Goal: Information Seeking & Learning: Learn about a topic

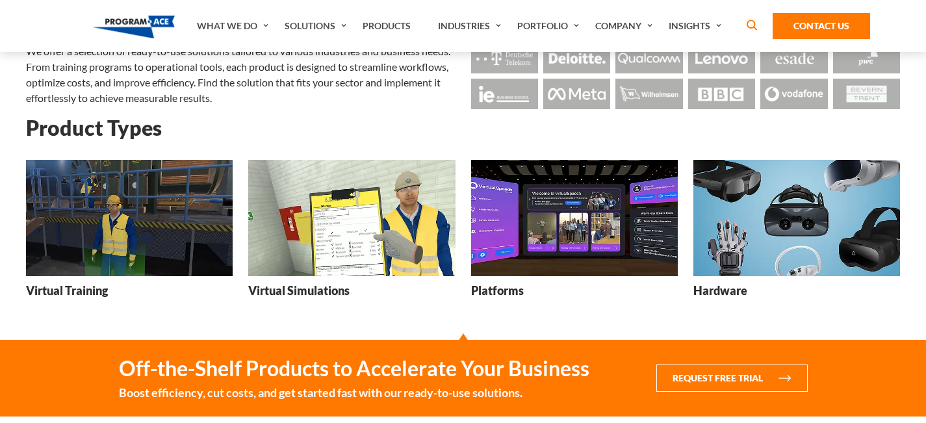
scroll to position [115, 0]
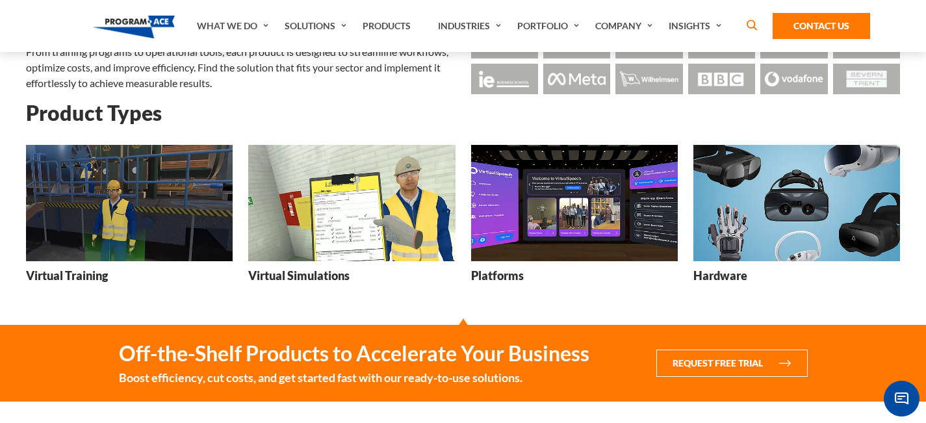
click at [396, 208] on img at bounding box center [351, 203] width 207 height 116
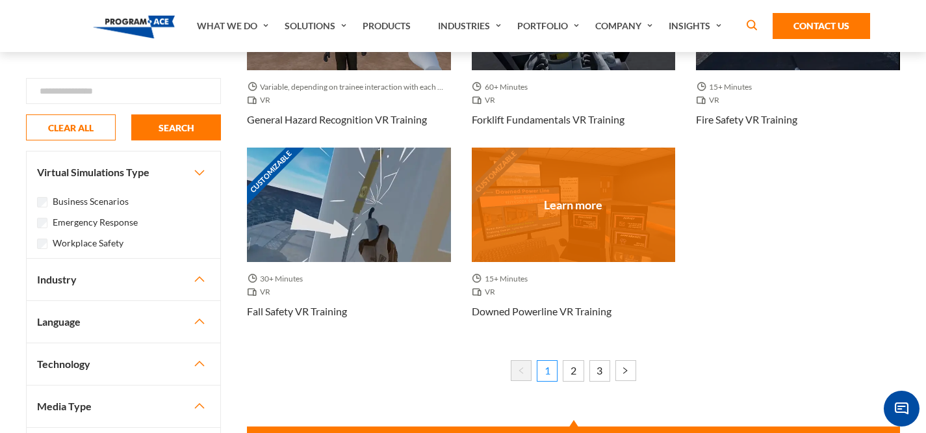
scroll to position [1145, 0]
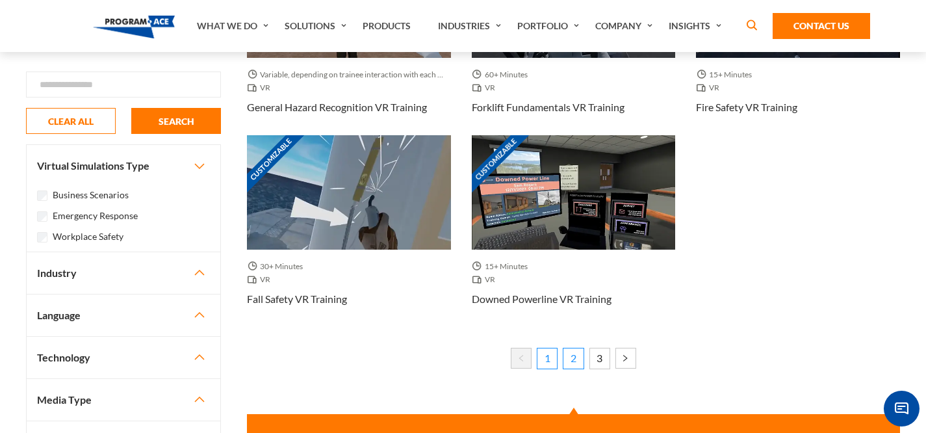
click at [578, 359] on link "2" at bounding box center [573, 358] width 21 height 21
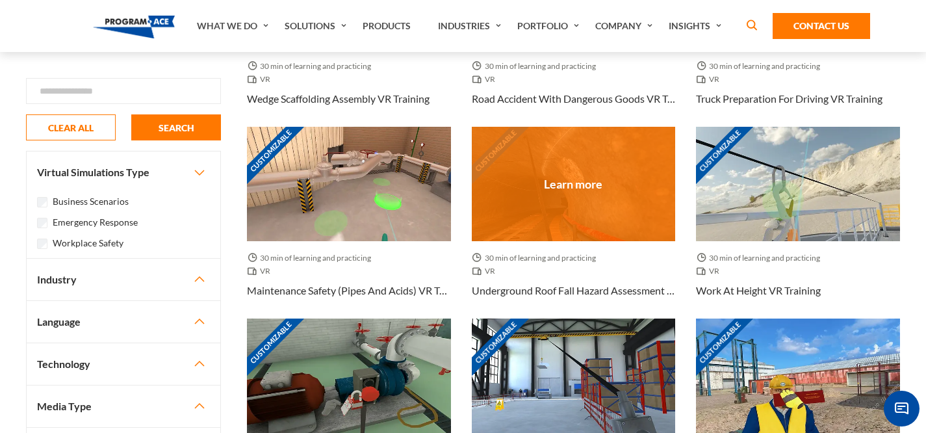
scroll to position [809, 0]
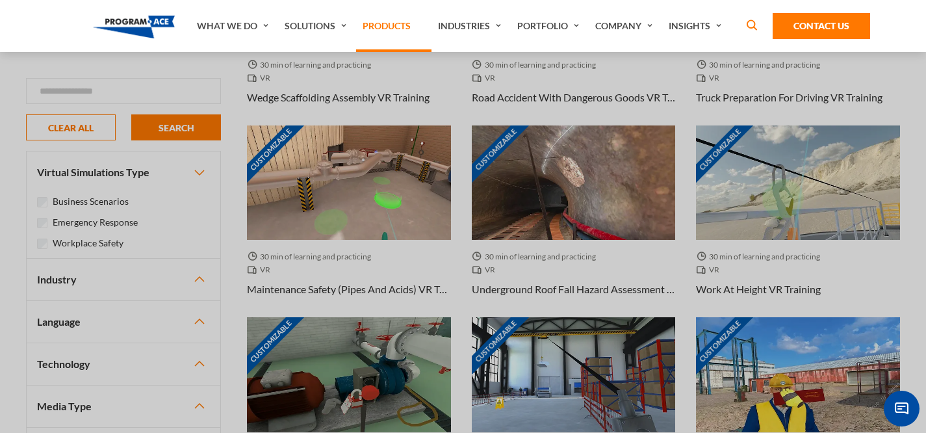
click at [417, 24] on link "Products" at bounding box center [393, 26] width 75 height 52
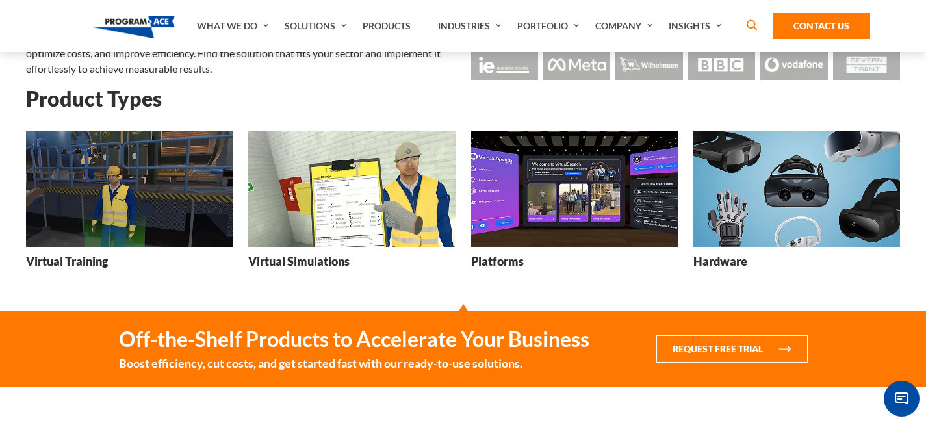
scroll to position [149, 0]
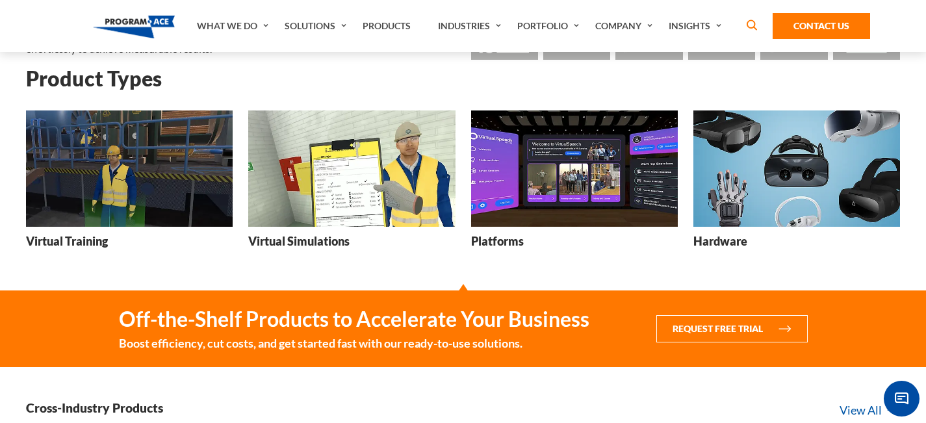
click at [343, 190] on img at bounding box center [351, 168] width 207 height 116
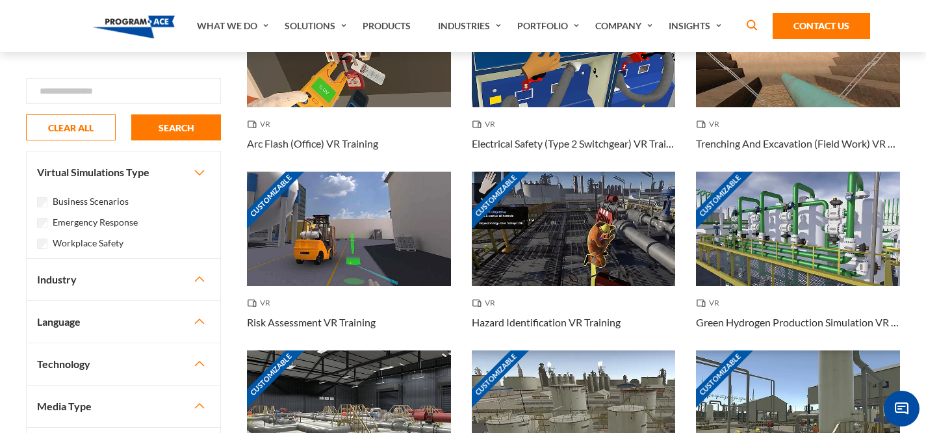
scroll to position [192, 0]
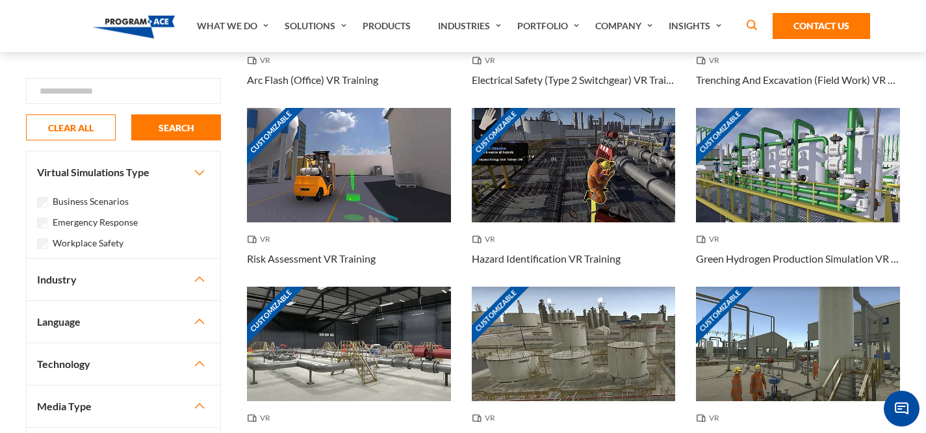
click at [193, 280] on button "Industry" at bounding box center [124, 280] width 194 height 42
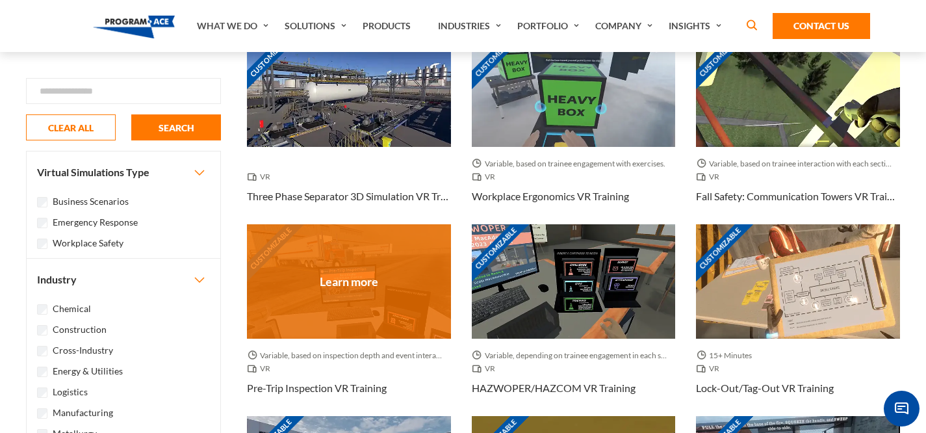
scroll to position [0, 0]
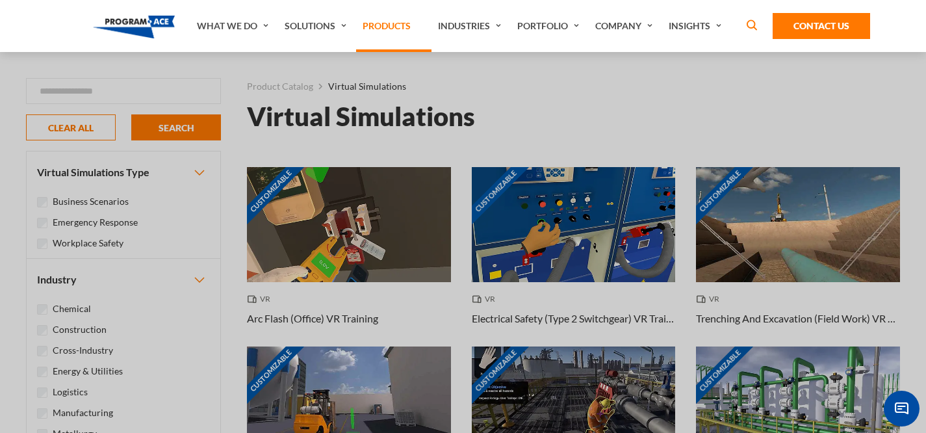
click at [366, 39] on link "Products" at bounding box center [393, 26] width 75 height 52
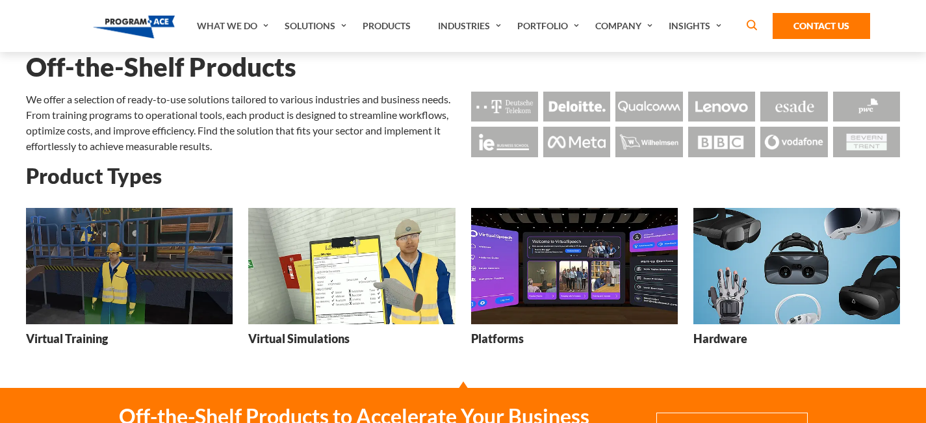
scroll to position [63, 0]
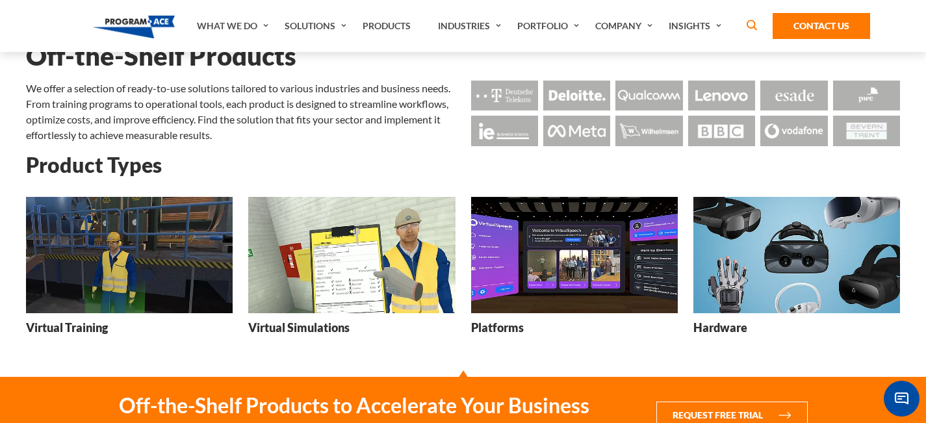
click at [338, 270] on img at bounding box center [351, 255] width 207 height 116
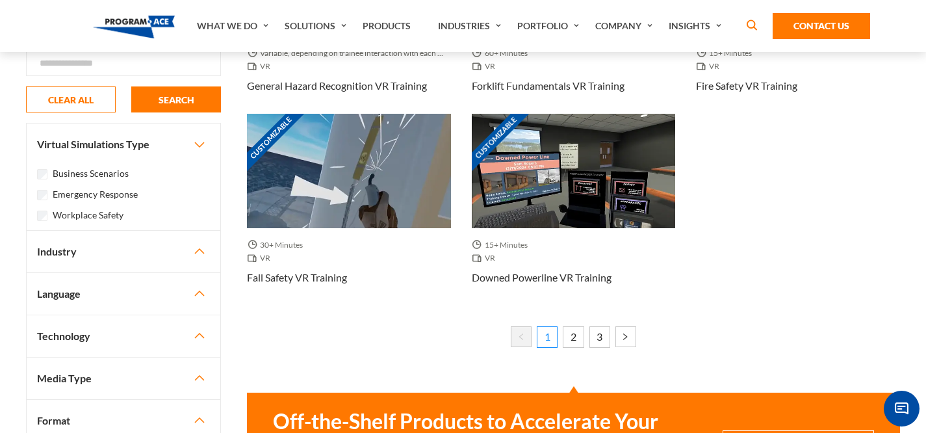
scroll to position [1175, 0]
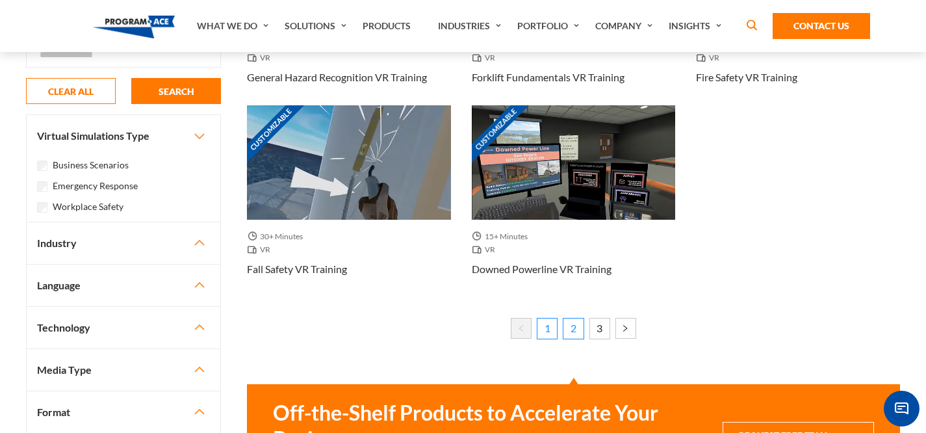
click at [581, 327] on link "2" at bounding box center [573, 328] width 21 height 21
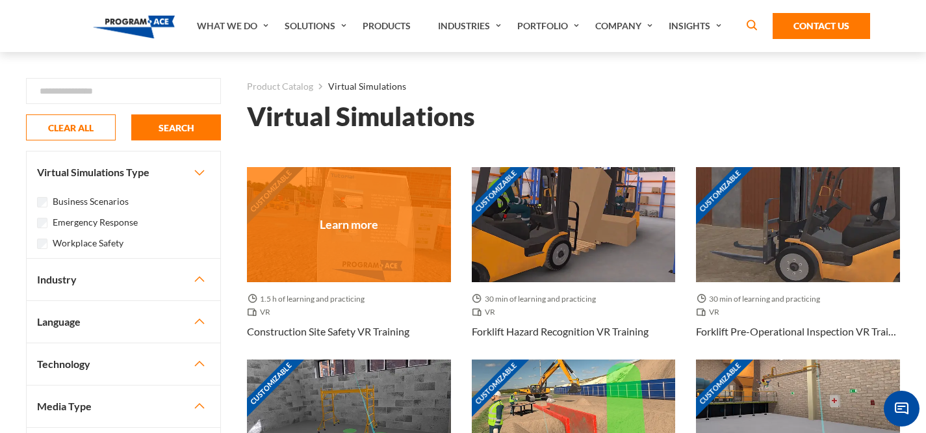
scroll to position [33, 0]
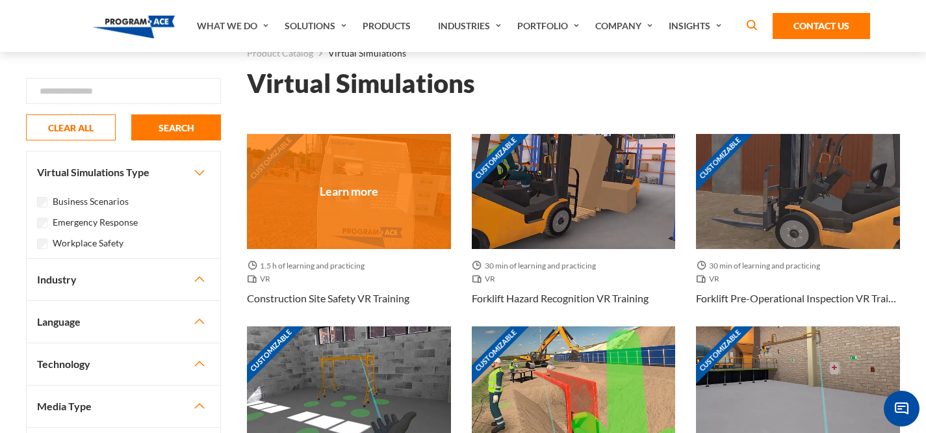
click at [377, 166] on div "Customizable" at bounding box center [349, 191] width 204 height 114
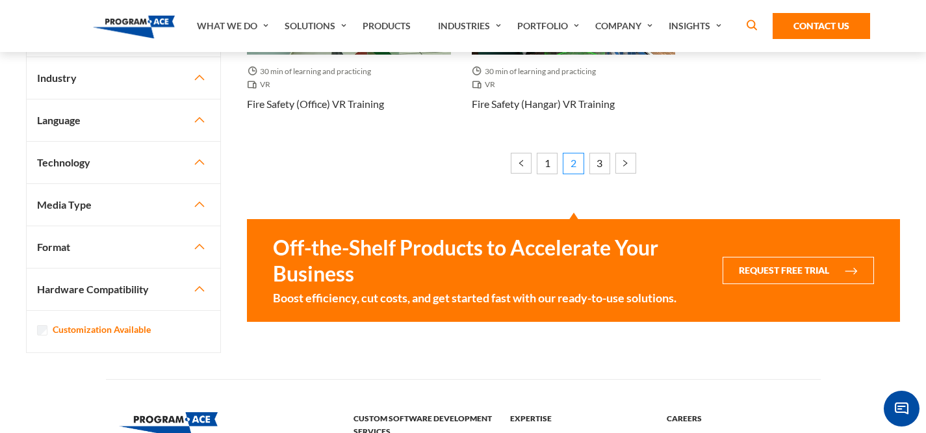
scroll to position [1358, 0]
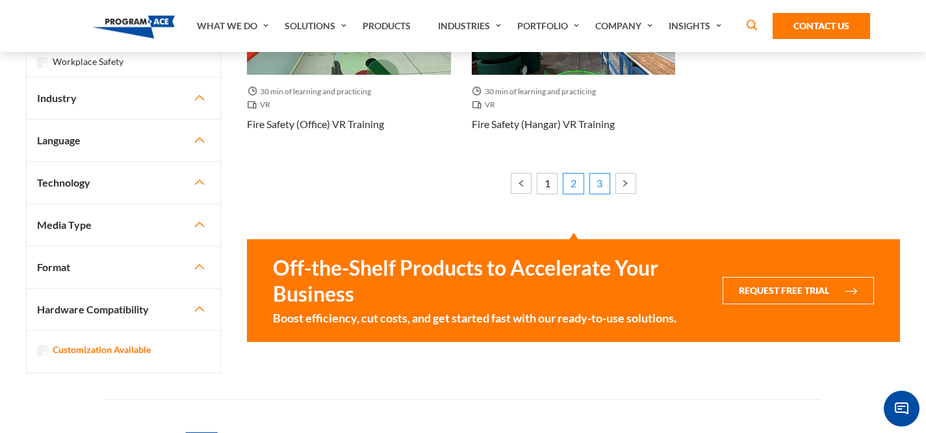
click at [593, 184] on link "3" at bounding box center [599, 183] width 21 height 21
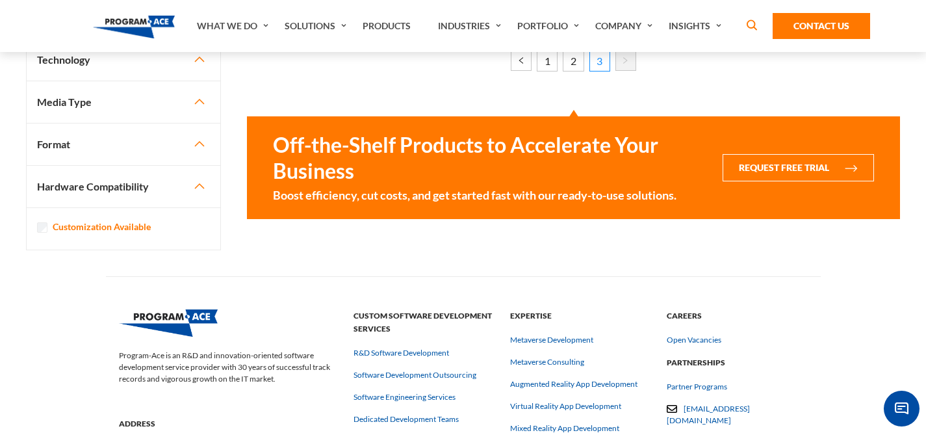
scroll to position [921, 0]
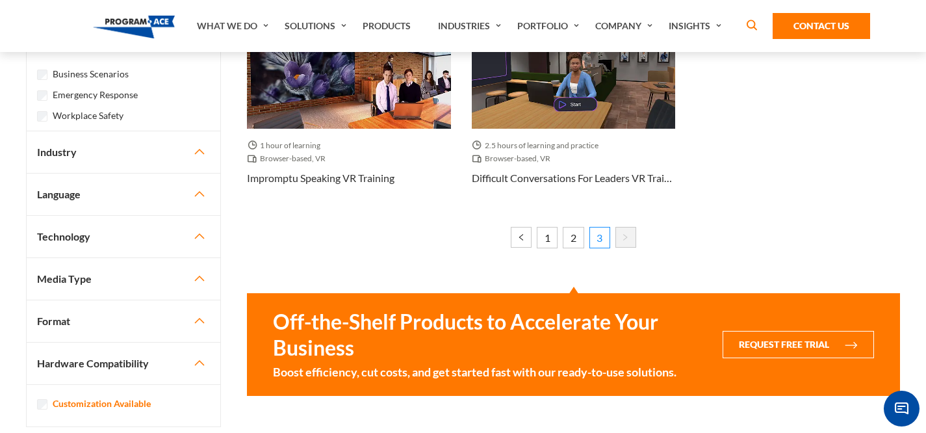
click at [546, 225] on nav "1 2 3" at bounding box center [573, 234] width 653 height 56
click at [547, 233] on link "1" at bounding box center [547, 237] width 21 height 21
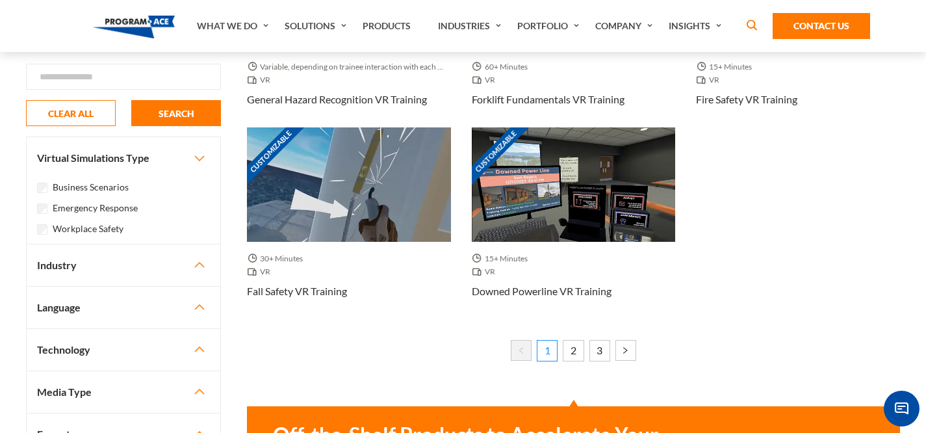
scroll to position [1154, 0]
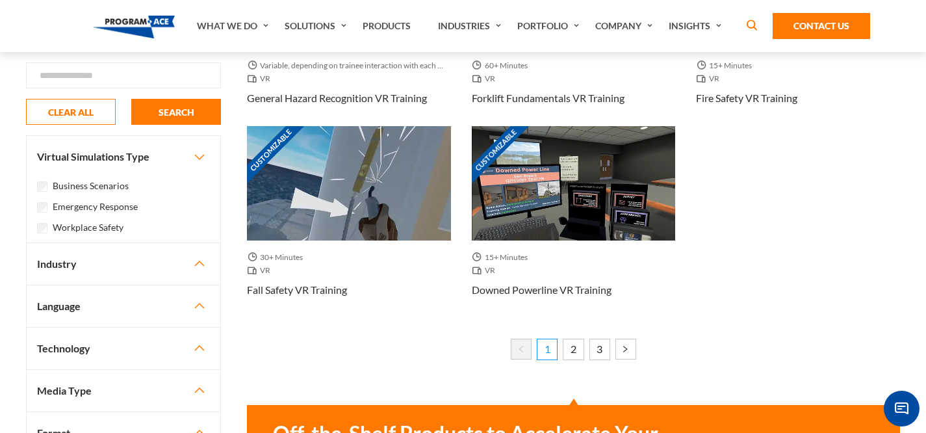
click at [516, 354] on li "« Previous" at bounding box center [521, 350] width 21 height 25
click at [573, 353] on link "2" at bounding box center [573, 348] width 21 height 21
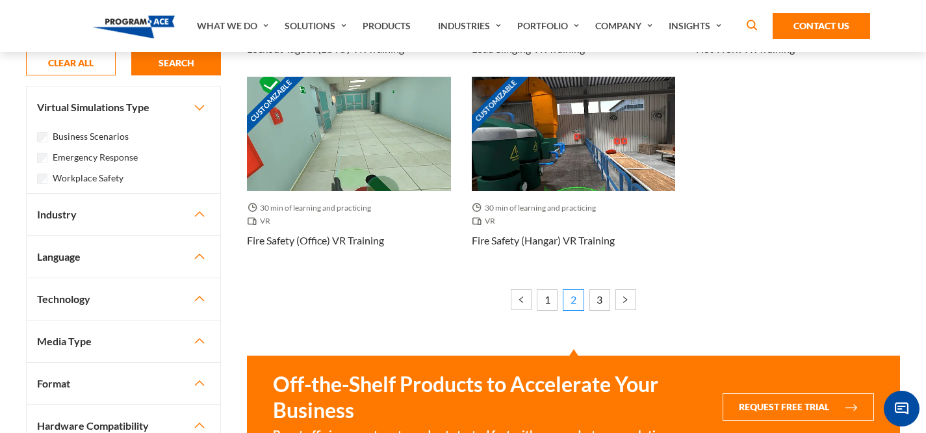
scroll to position [1243, 0]
